Goal: Task Accomplishment & Management: Manage account settings

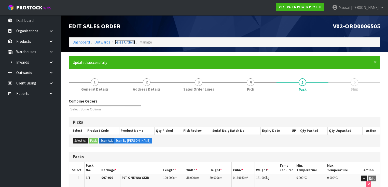
click at [124, 41] on link "Sales Orders" at bounding box center [125, 42] width 20 height 5
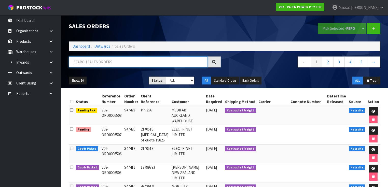
click at [92, 61] on input "text" at bounding box center [138, 61] width 139 height 11
type input "JOB-0409592"
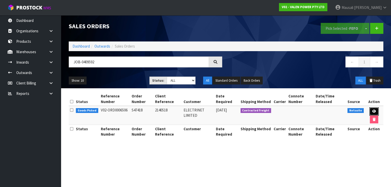
click at [375, 111] on link at bounding box center [373, 111] width 9 height 8
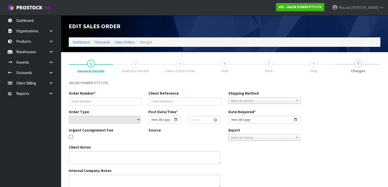
type input "S47418"
type input "2140518"
select select "number:0"
type input "[DATE]"
type input "17:45:07.000"
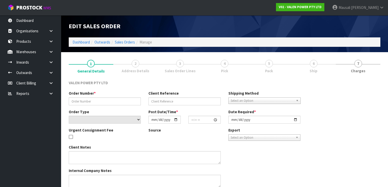
type input "[DATE]"
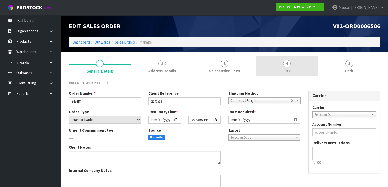
click at [286, 63] on span "4" at bounding box center [287, 64] width 8 height 8
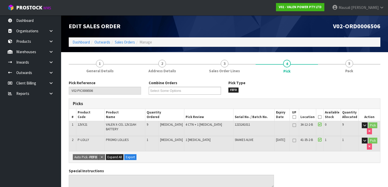
click at [321, 117] on icon at bounding box center [320, 117] width 4 height 0
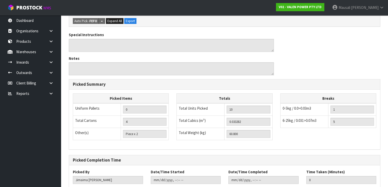
scroll to position [185, 0]
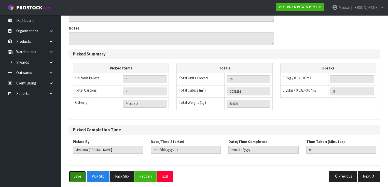
click at [79, 171] on button "Save" at bounding box center [77, 176] width 17 height 11
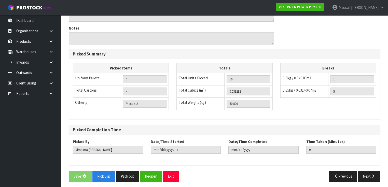
scroll to position [0, 0]
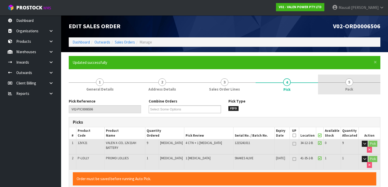
type input "[PERSON_NAME]"
type input "[DATE]T12:51:50"
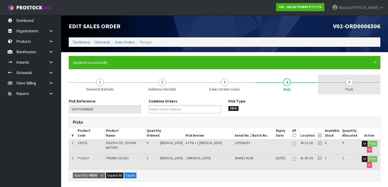
click at [350, 85] on link "5 Pack" at bounding box center [349, 85] width 62 height 20
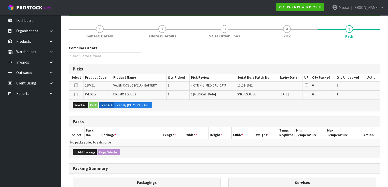
scroll to position [102, 0]
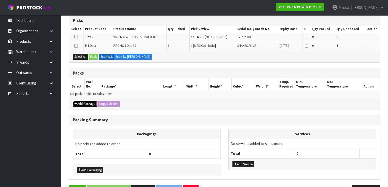
click at [84, 102] on button "Add Package" at bounding box center [85, 104] width 24 height 6
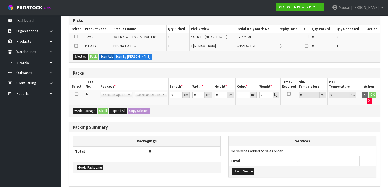
click at [78, 94] on icon at bounding box center [77, 94] width 4 height 0
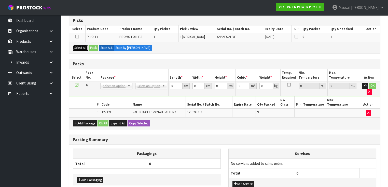
click at [82, 47] on button "Select All" at bounding box center [80, 48] width 15 height 6
click at [94, 47] on button "Pack" at bounding box center [94, 48] width 10 height 6
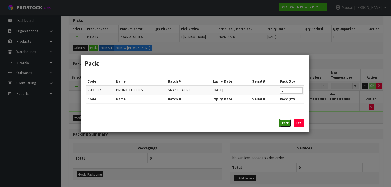
click at [284, 124] on button "Pack" at bounding box center [285, 123] width 12 height 8
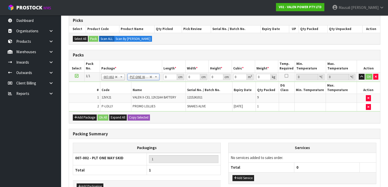
type input "60.8"
drag, startPoint x: 170, startPoint y: 77, endPoint x: 153, endPoint y: 79, distance: 17.2
click at [153, 79] on tr "1/1 NONE 007-001 007-002 007-004 007-009 007-013 007-014 007-015 007-017 007-01…" at bounding box center [224, 76] width 311 height 9
type input "109"
type input "50"
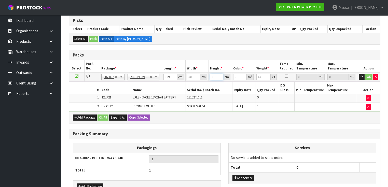
type input "3"
type input "0.01635"
type input "34"
type input "0.1853"
type input "34"
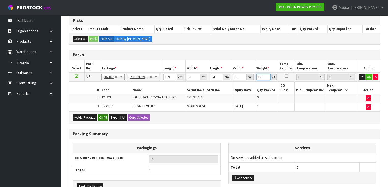
type input "65"
click at [100, 114] on button "Ok All" at bounding box center [102, 117] width 11 height 6
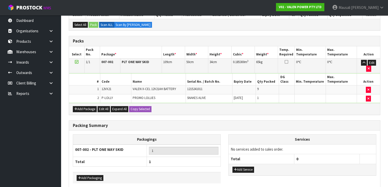
scroll to position [127, 0]
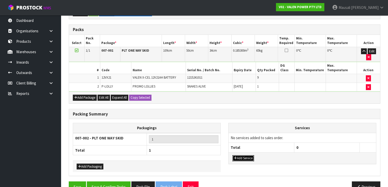
click at [247, 155] on button "Add Service" at bounding box center [243, 158] width 22 height 6
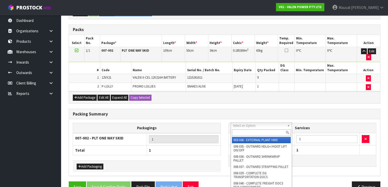
scroll to position [107, 0]
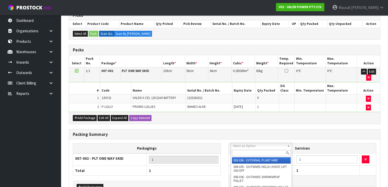
click at [252, 152] on input "text" at bounding box center [261, 153] width 59 height 6
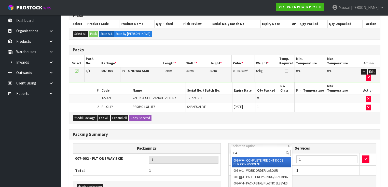
type input "040"
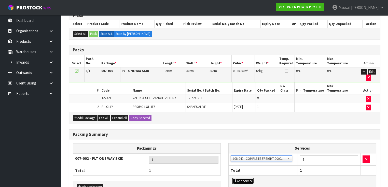
click at [241, 178] on button "Add Service" at bounding box center [243, 181] width 22 height 6
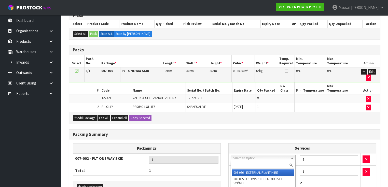
click at [251, 168] on input "text" at bounding box center [263, 165] width 63 height 6
type input "037"
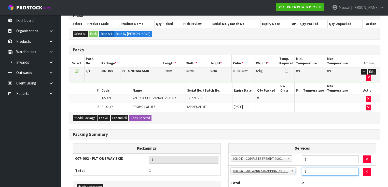
drag, startPoint x: 309, startPoint y: 159, endPoint x: 302, endPoint y: 160, distance: 6.4
click at [302, 168] on input "1" at bounding box center [330, 172] width 56 height 8
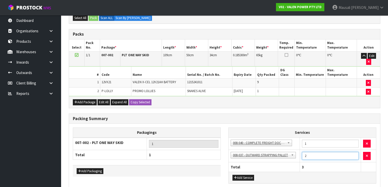
scroll to position [139, 0]
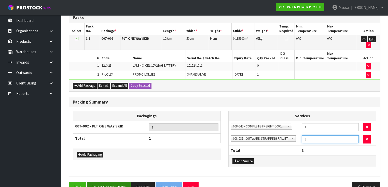
type input "2"
click at [98, 182] on button "Save & Confirm Packs" at bounding box center [109, 187] width 44 height 11
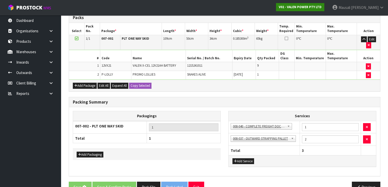
scroll to position [0, 0]
